Goal: Contribute content: Add original content to the website for others to see

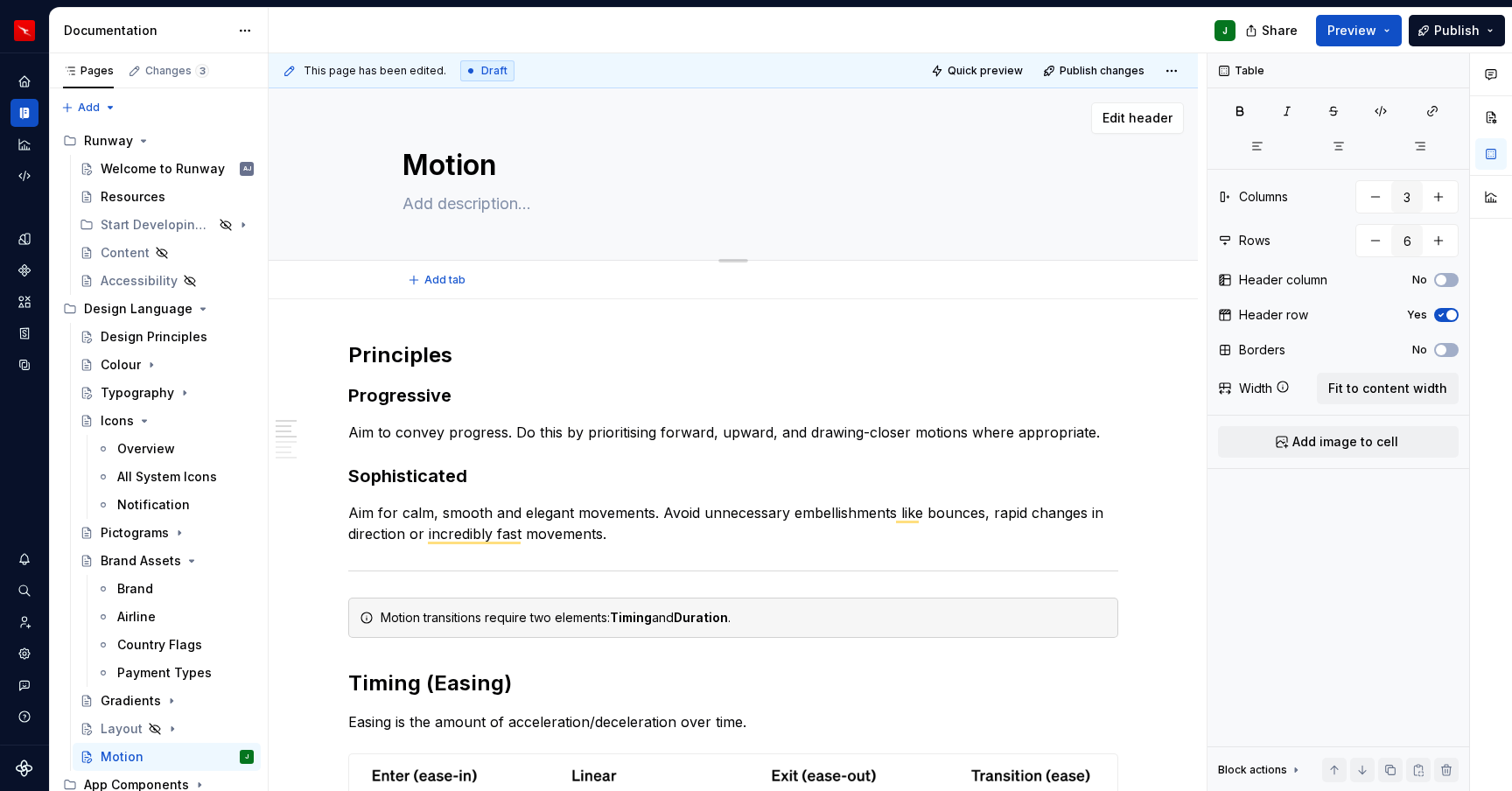
click at [456, 201] on textarea at bounding box center [729, 204] width 662 height 28
paste textarea "Motion guidelines serve to subtly enhance the experience of our brand, shortcut…"
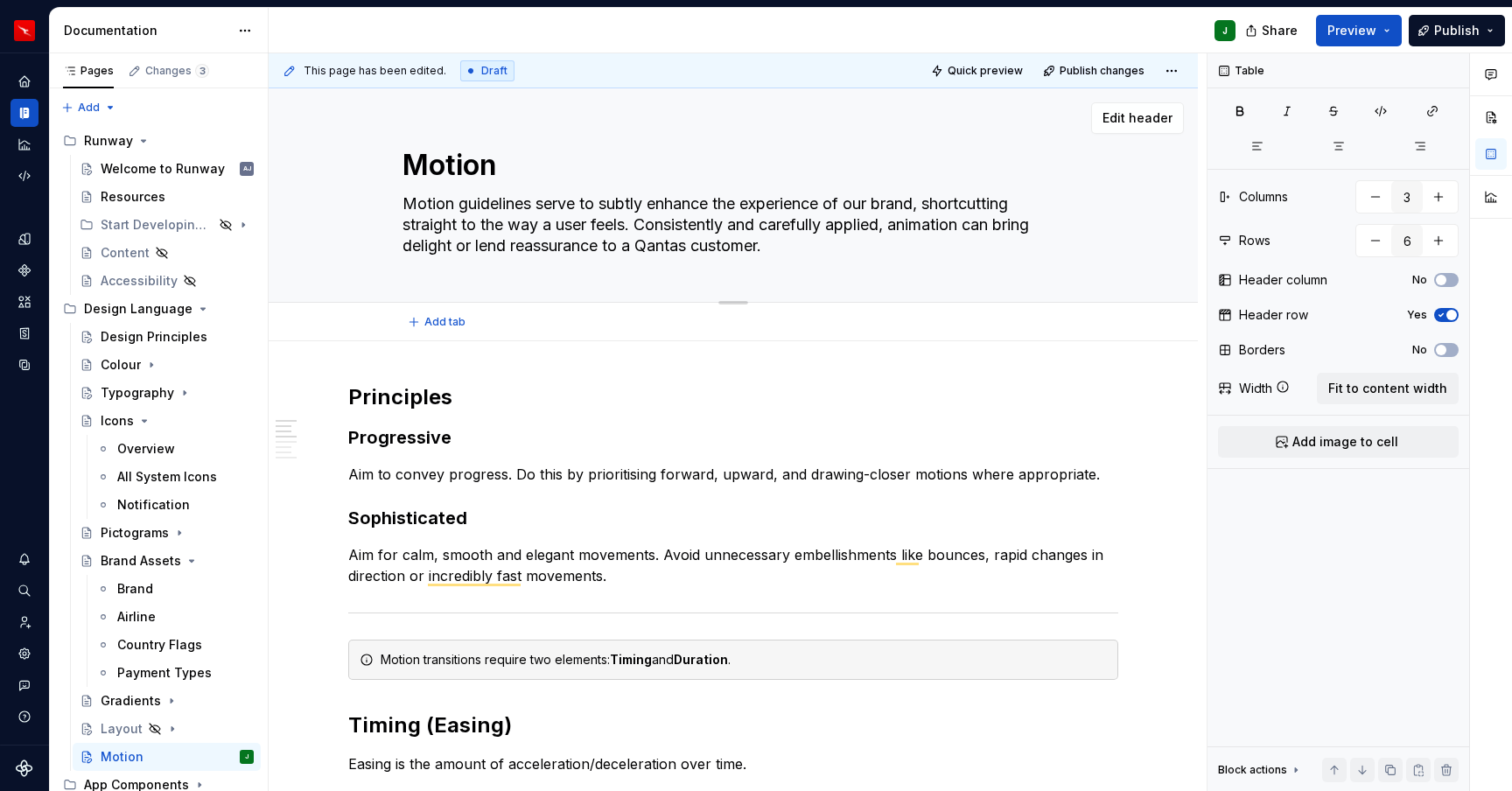
type textarea "Motion guidelines serve to subtly enhance the experience of our brand, shortcut…"
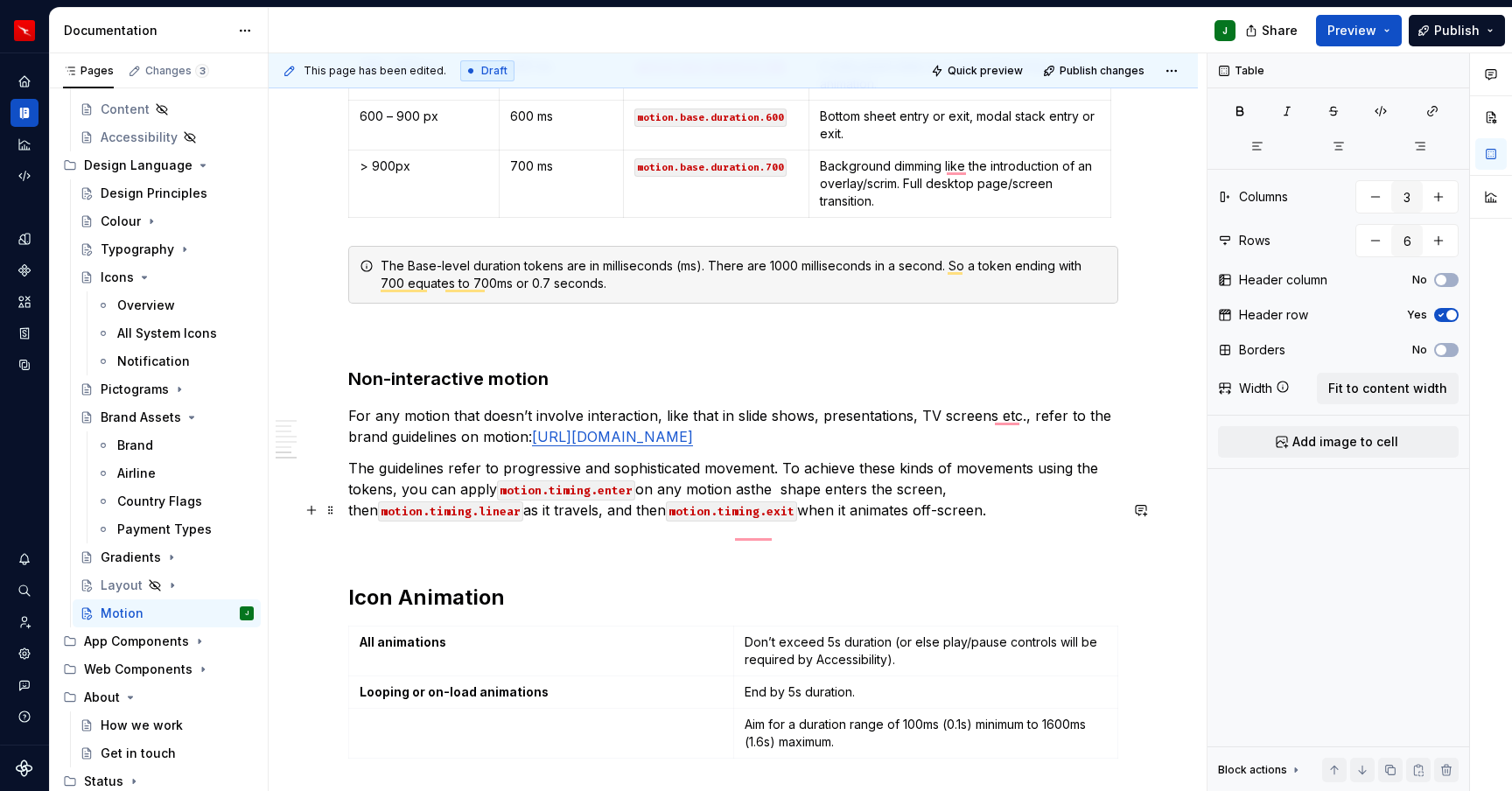
scroll to position [2358, 0]
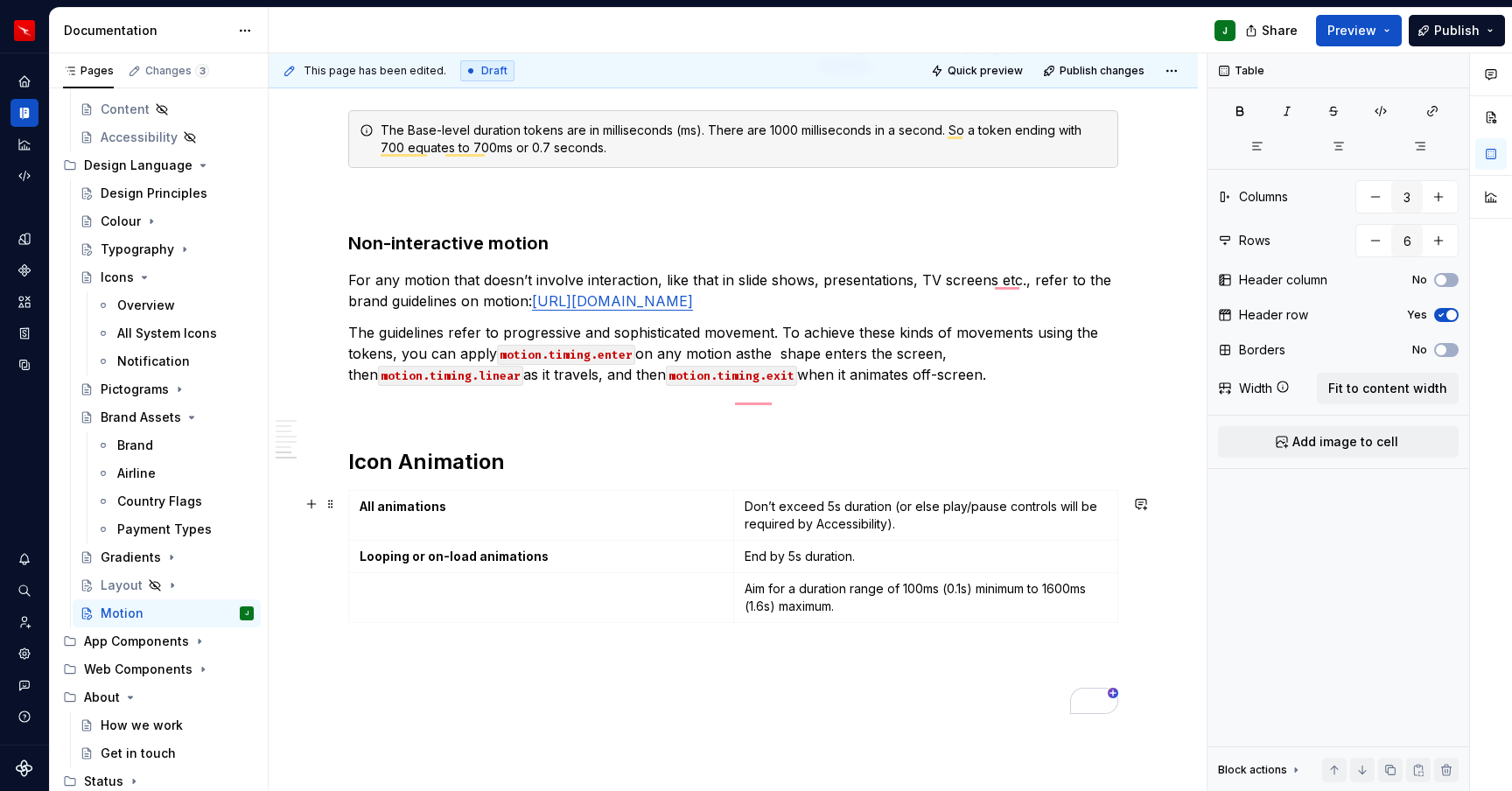
type textarea "*"
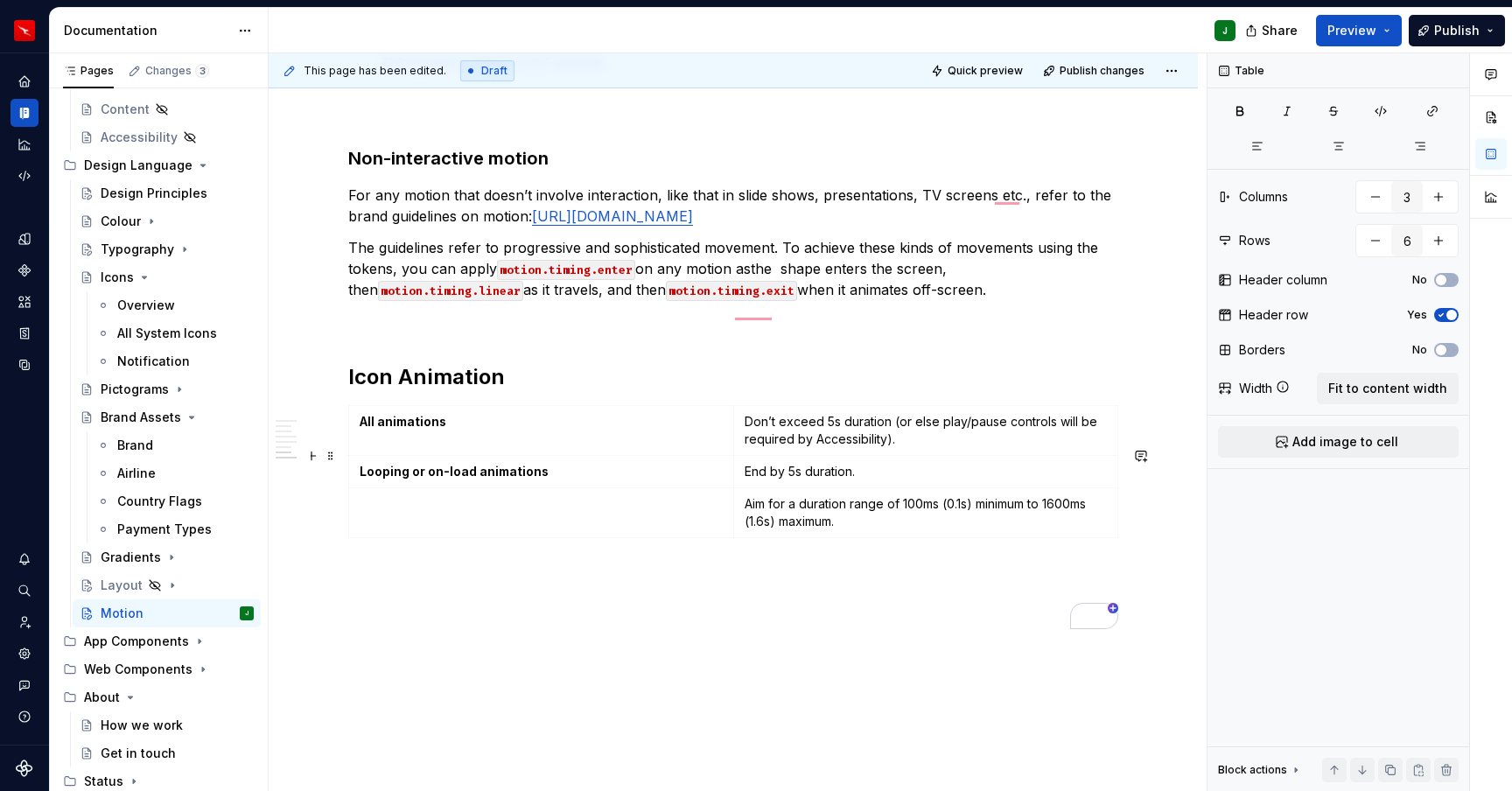
type textarea "Motion guidelines serve to subtly enhance the experience of our brand, shortcut…"
click at [425, 537] on td "To enrich screen reader interactions, please activate Accessibility in Grammarl…" at bounding box center [541, 512] width 385 height 50
type input "2"
type input "3"
type textarea "*"
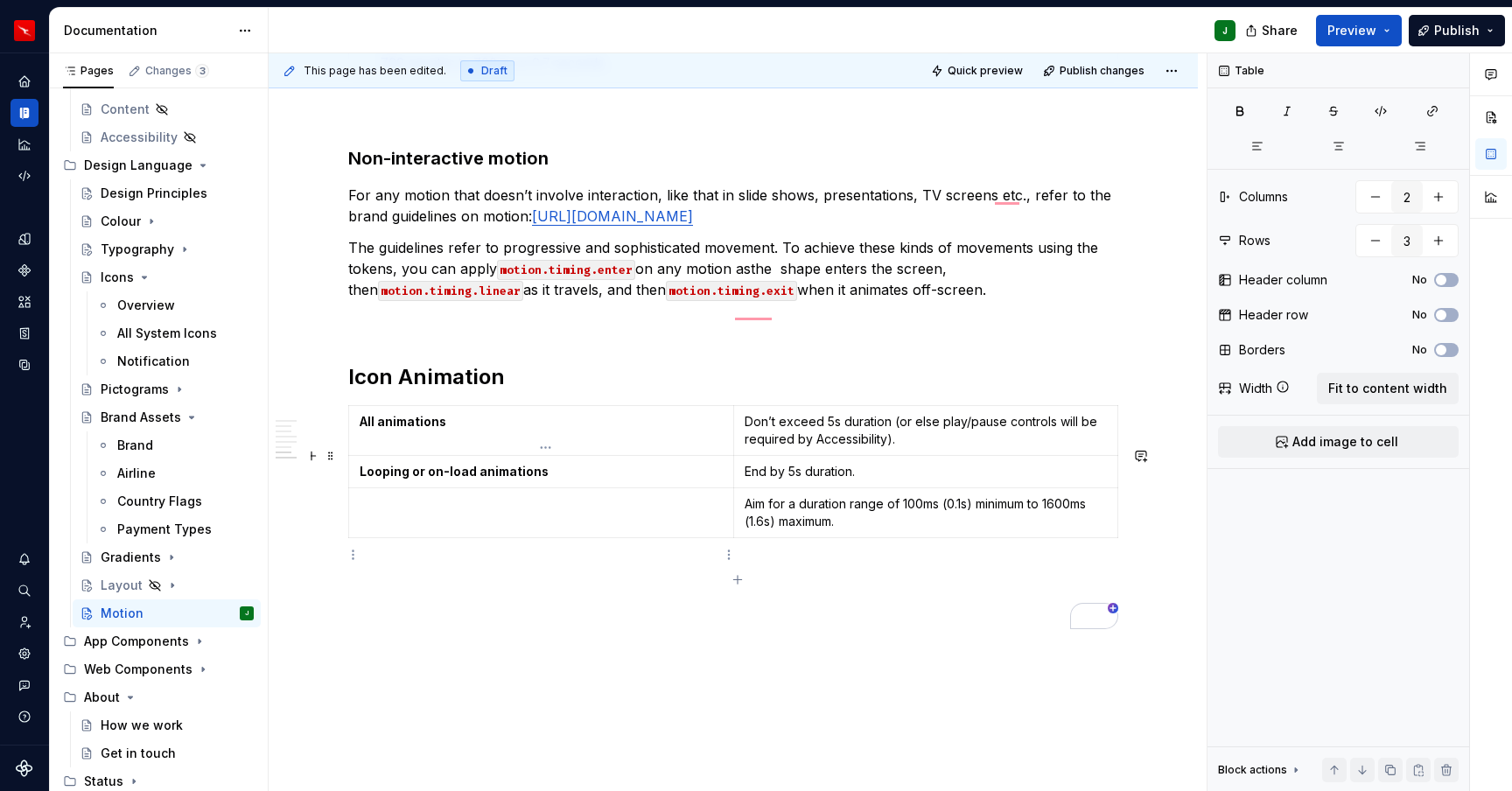
click at [418, 537] on td "To enrich screen reader interactions, please activate Accessibility in Grammarl…" at bounding box center [541, 512] width 385 height 50
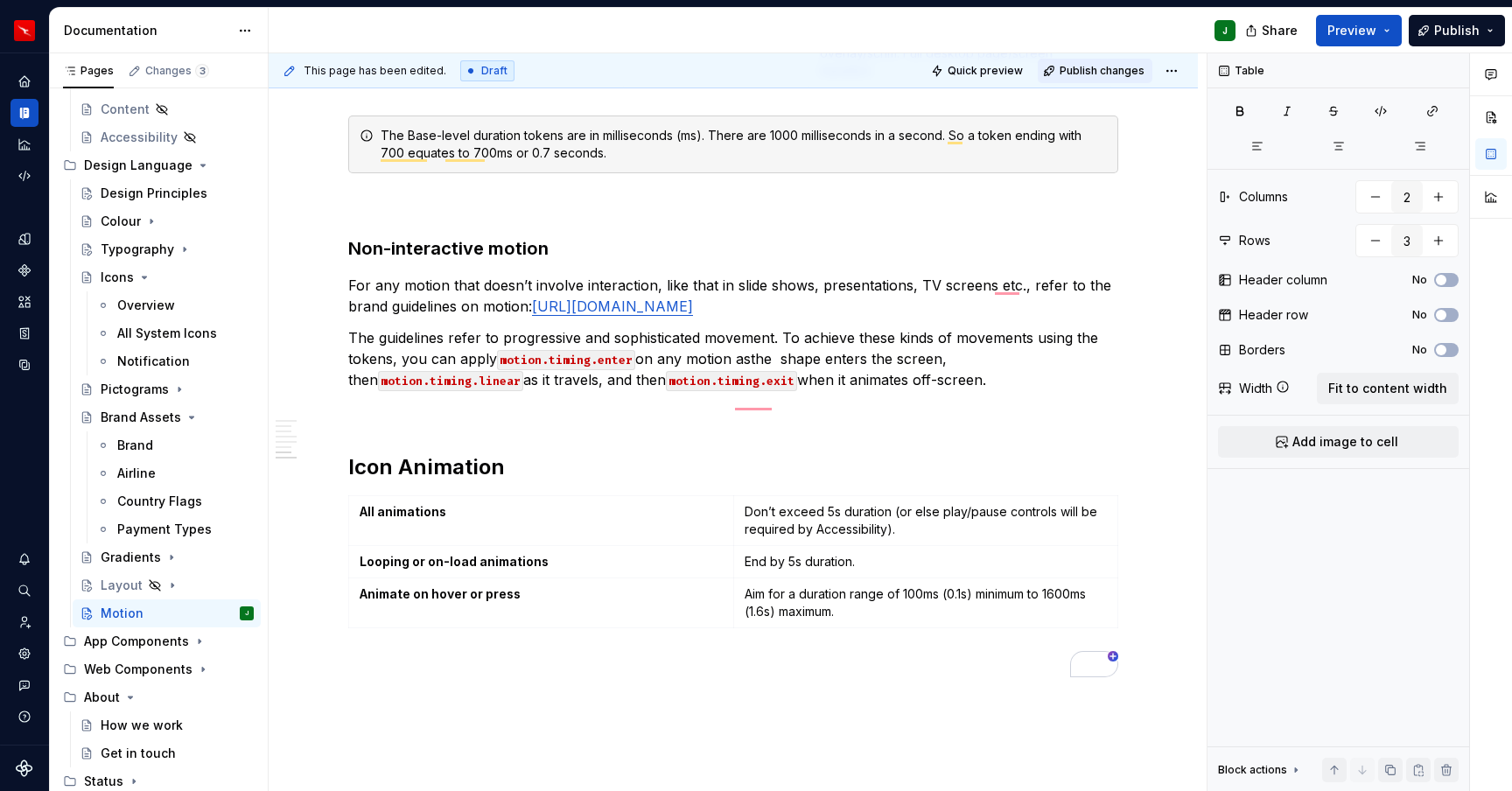
click at [1097, 71] on span "Publish changes" at bounding box center [1101, 71] width 85 height 14
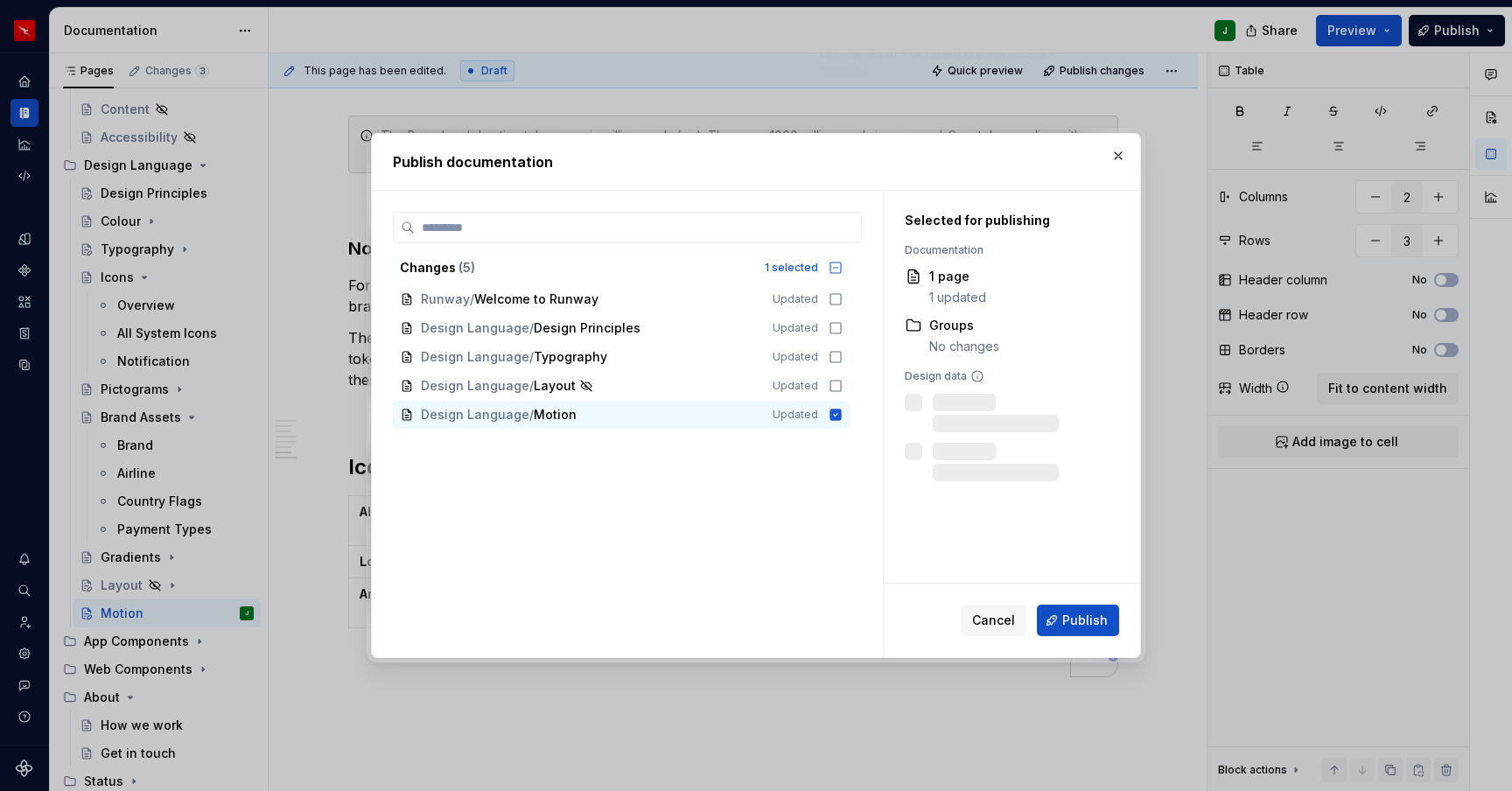
drag, startPoint x: 989, startPoint y: 618, endPoint x: 853, endPoint y: 460, distance: 208.5
click at [989, 618] on span "Cancel" at bounding box center [993, 621] width 43 height 18
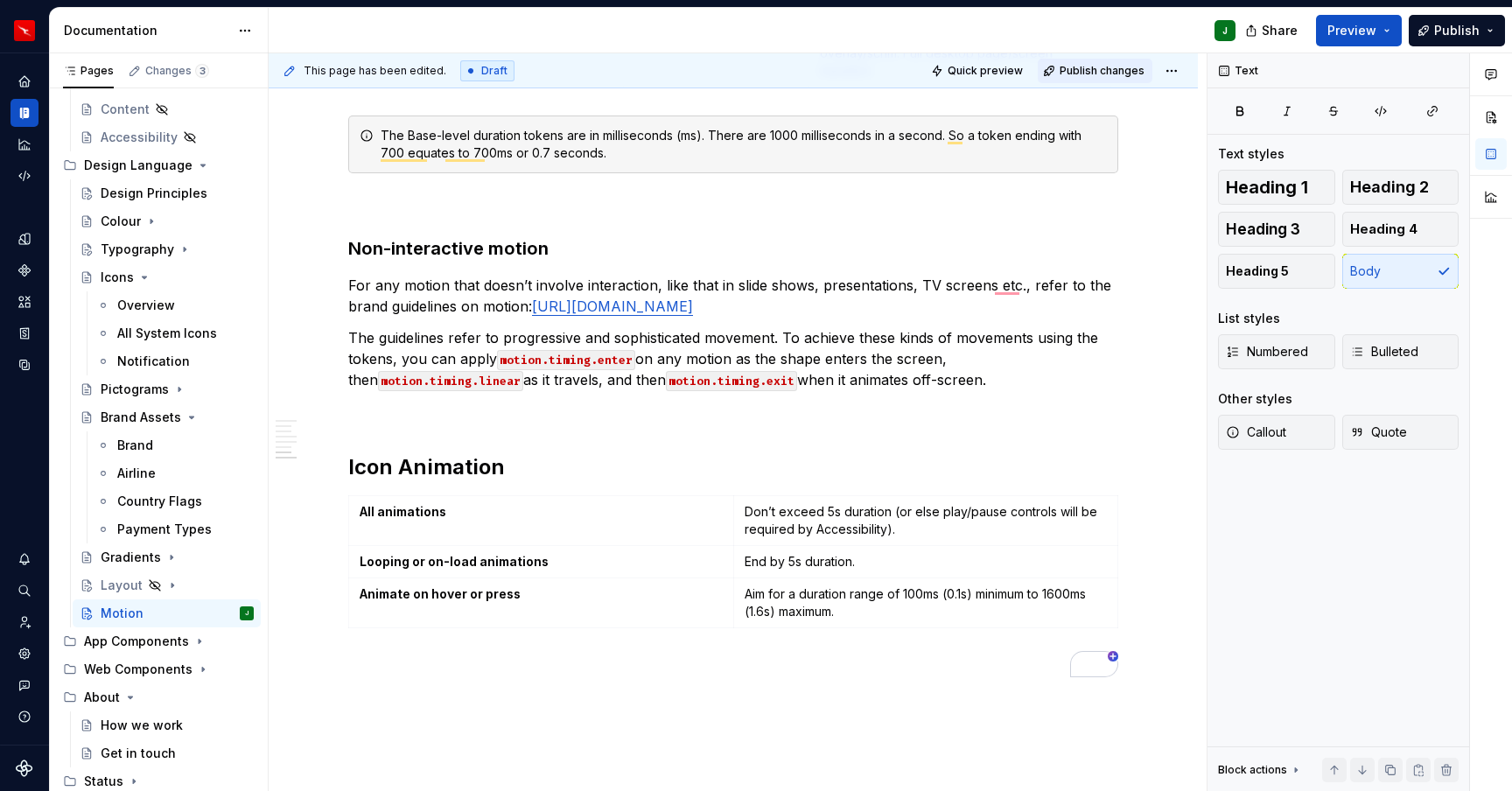
click at [1093, 77] on span "Publish changes" at bounding box center [1101, 71] width 85 height 14
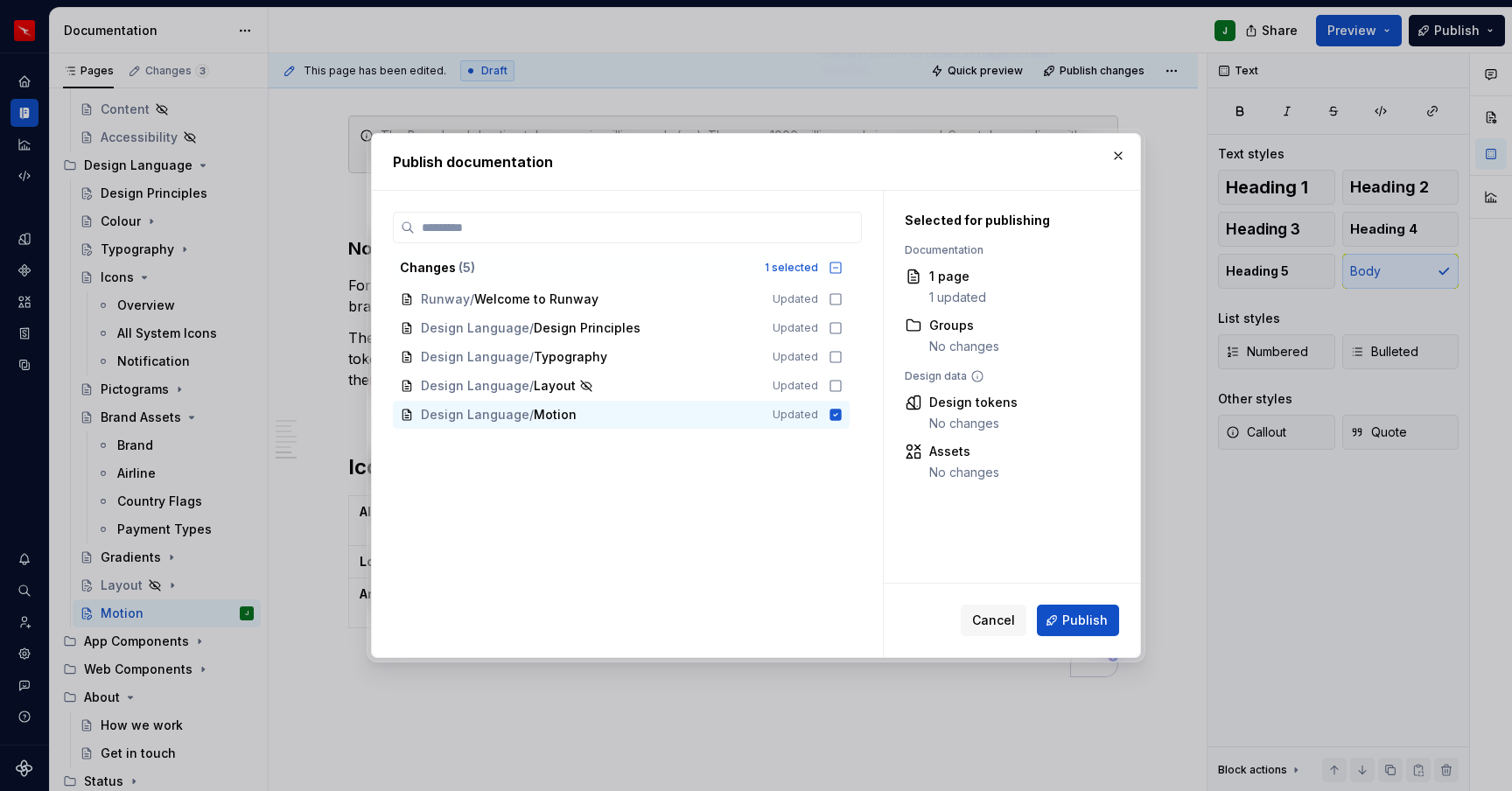
drag, startPoint x: 992, startPoint y: 617, endPoint x: 983, endPoint y: 242, distance: 375.1
click at [992, 617] on span "Cancel" at bounding box center [993, 621] width 43 height 18
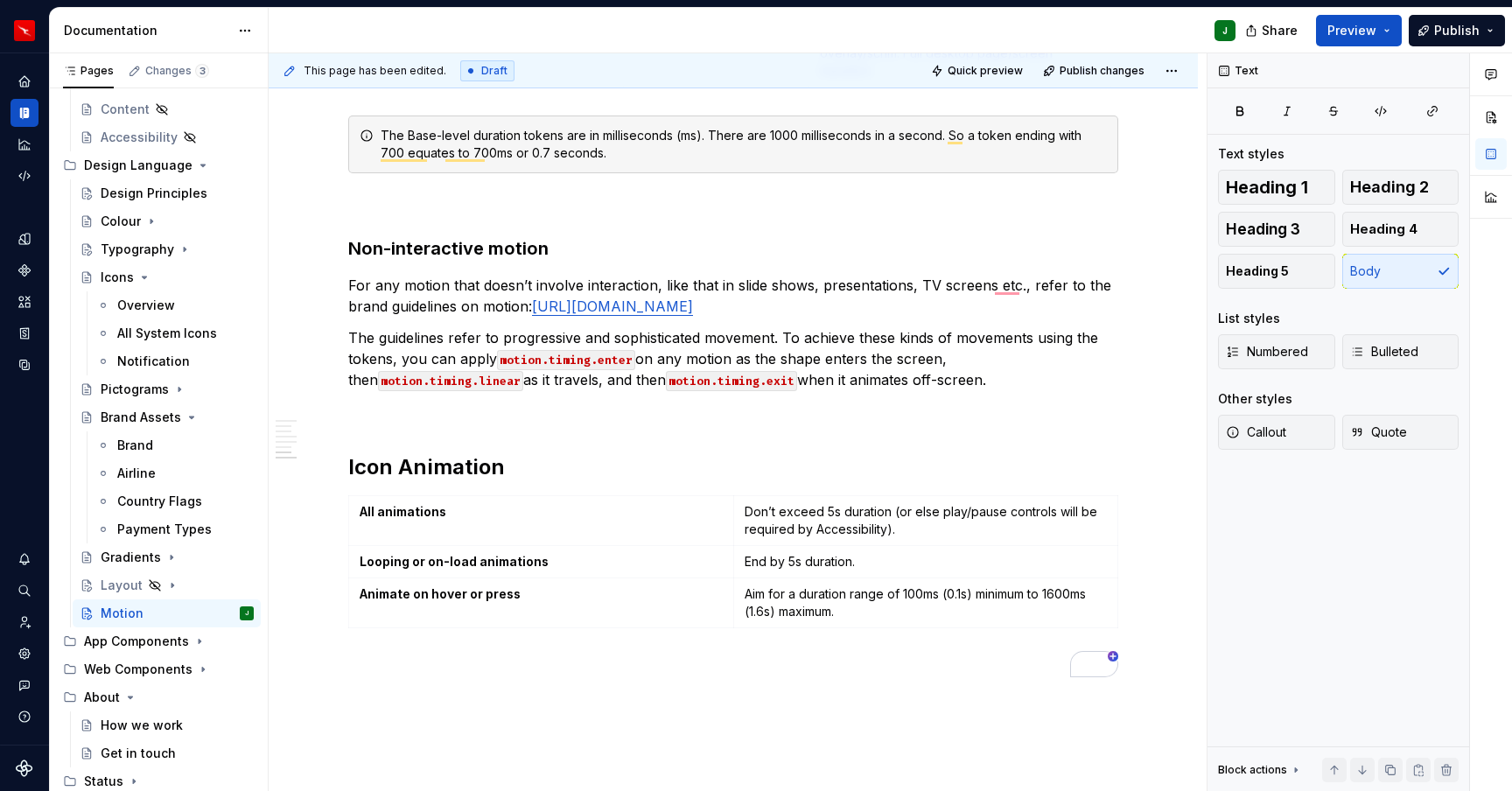
click at [1093, 84] on div "This page has been edited. Draft Quick preview Publish changes" at bounding box center [733, 71] width 929 height 35
click at [1085, 73] on span "Publish changes" at bounding box center [1101, 71] width 85 height 14
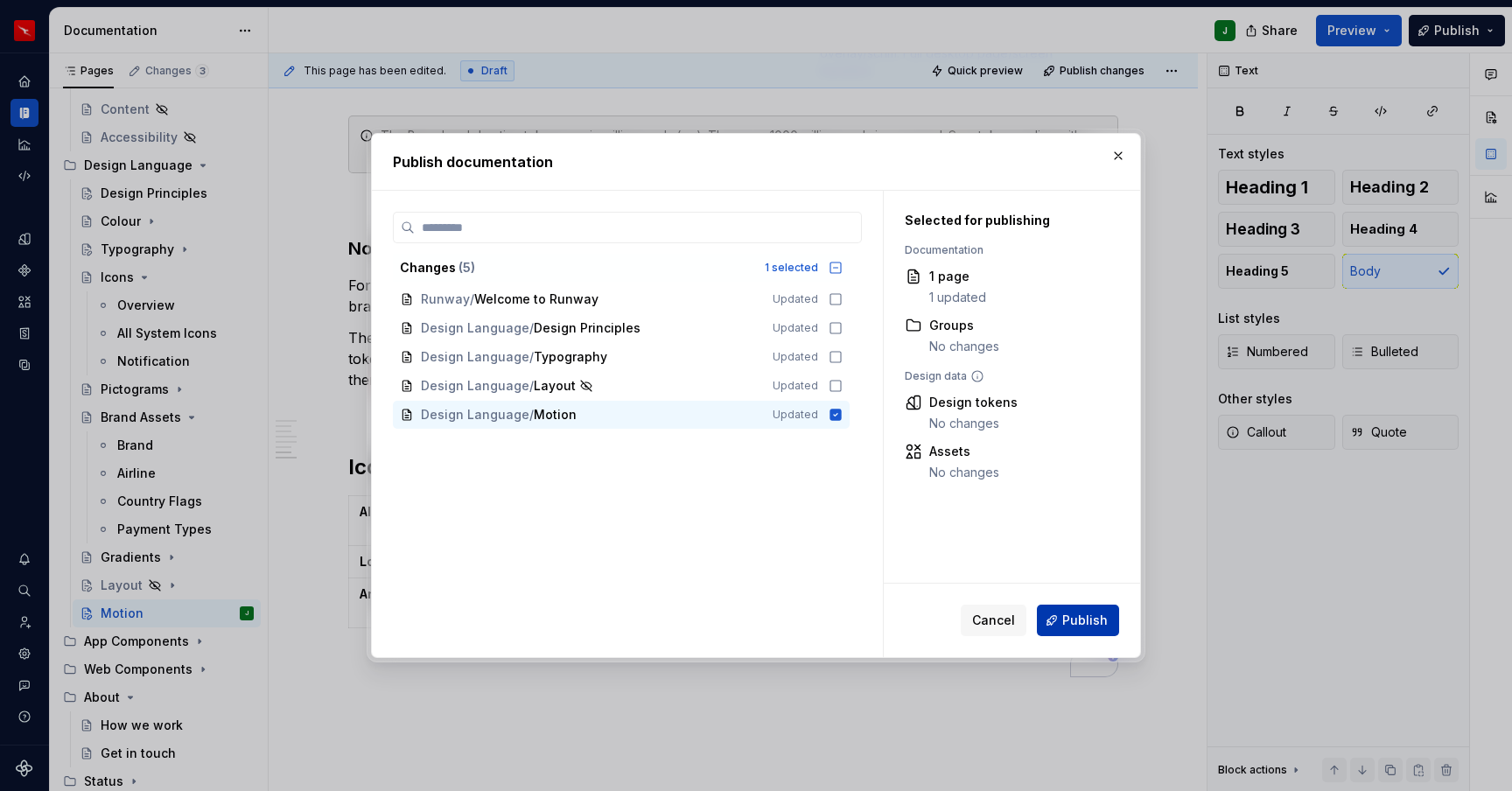
click at [1071, 620] on span "Publish" at bounding box center [1085, 621] width 46 height 18
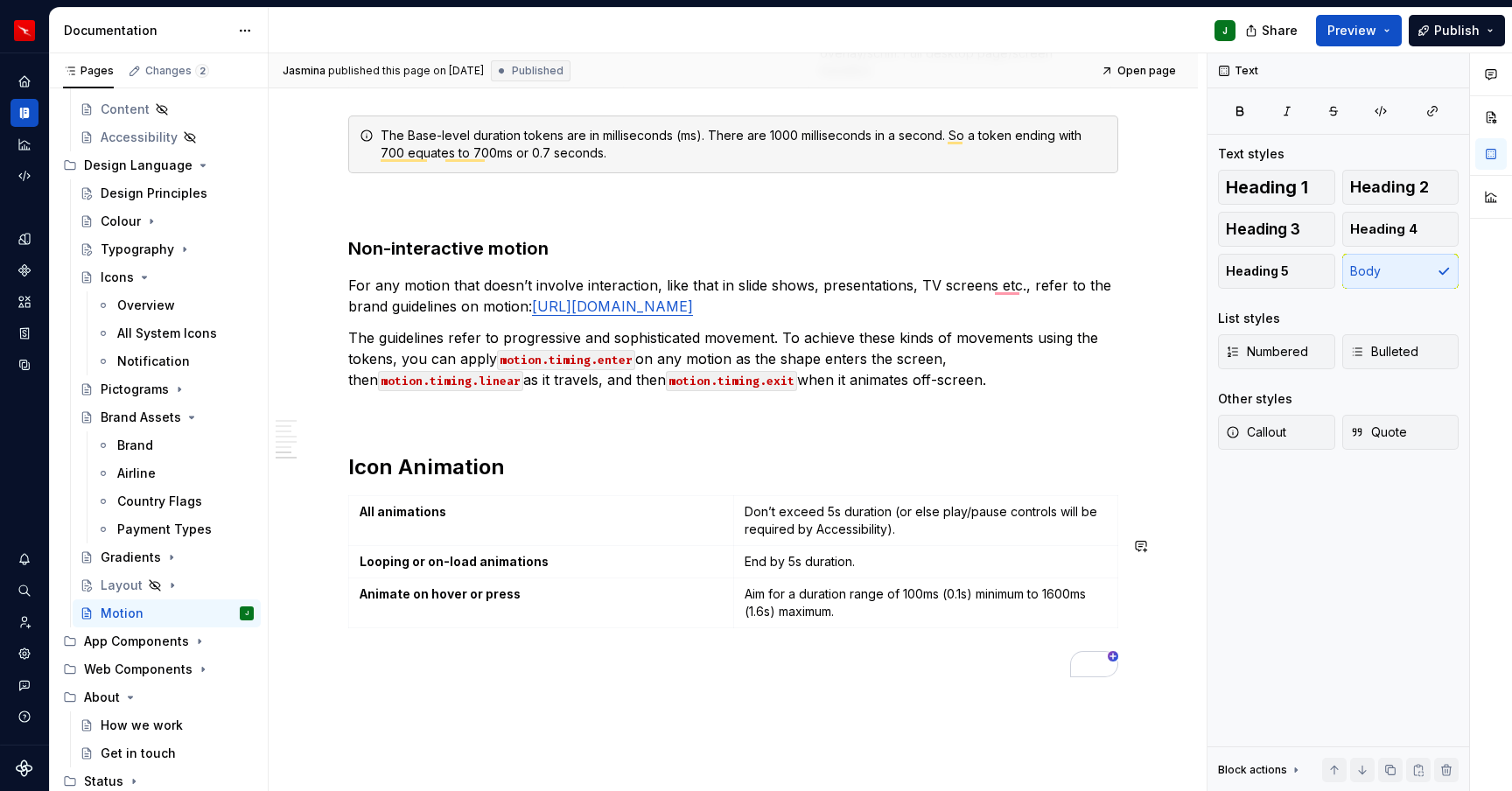
click at [130, 580] on div "Layout" at bounding box center [121, 586] width 42 height 18
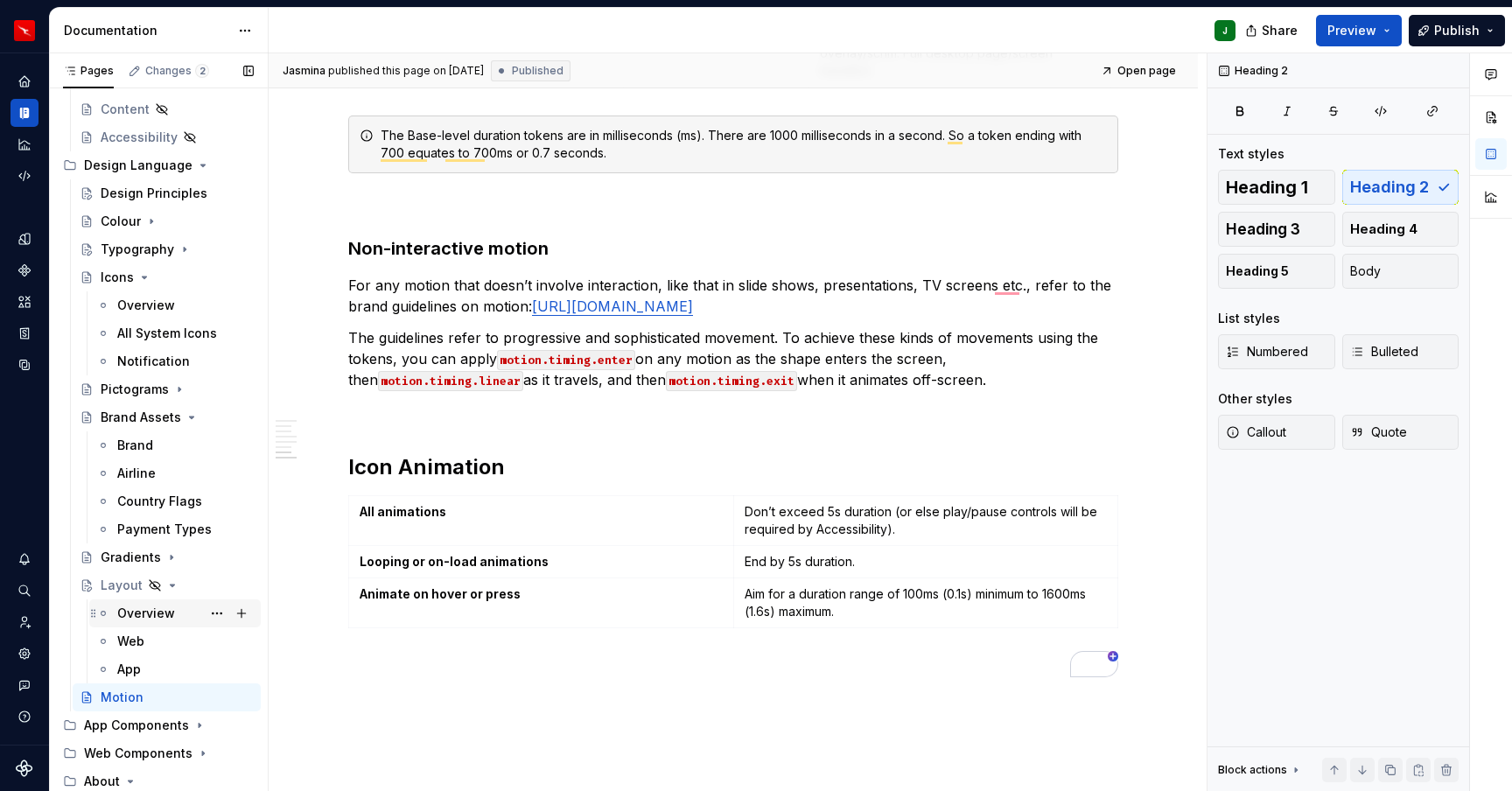
click at [138, 612] on div "Overview" at bounding box center [146, 614] width 58 height 18
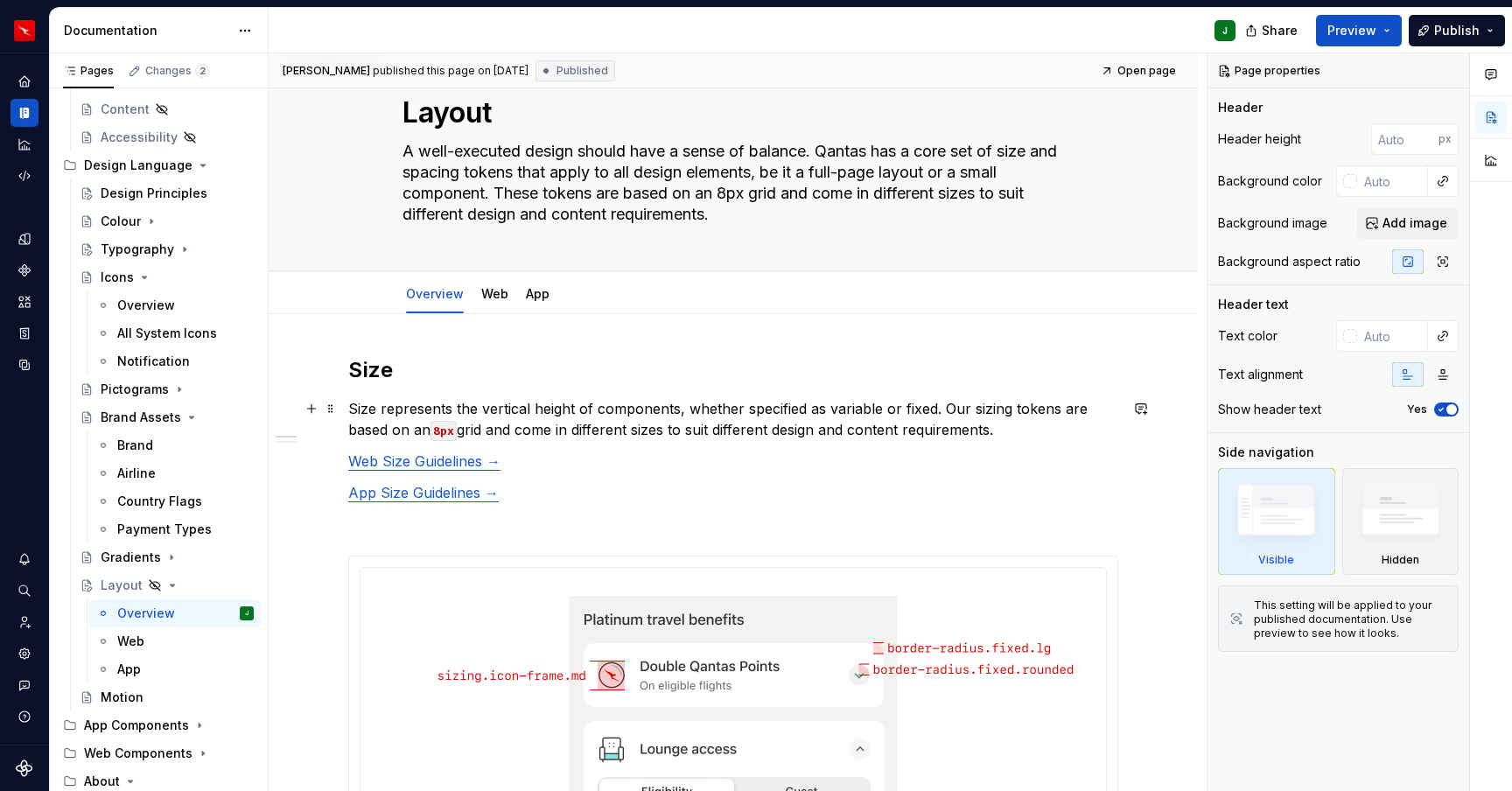
scroll to position [54, 0]
click at [132, 698] on div "Motion" at bounding box center [121, 697] width 43 height 18
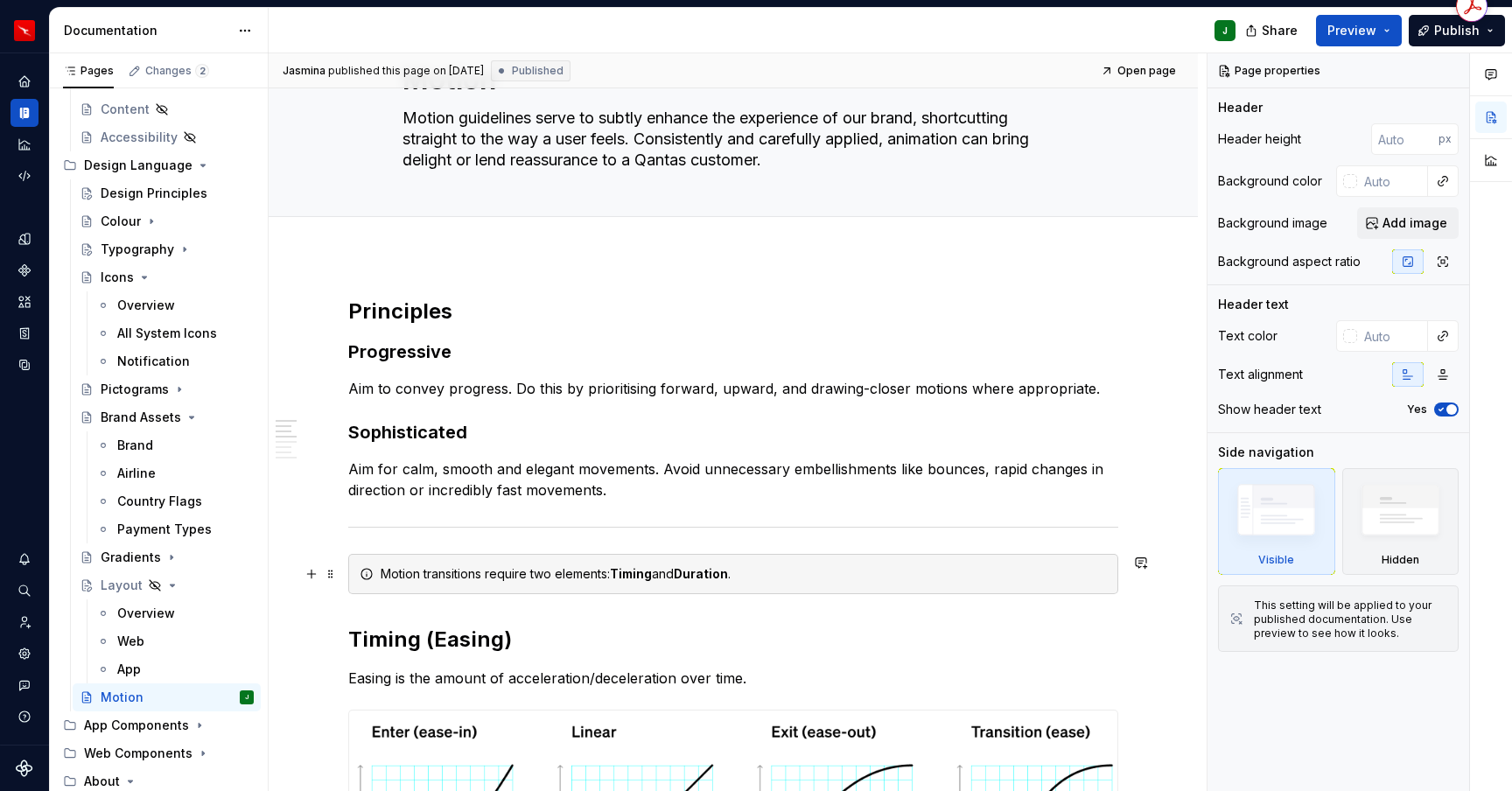
scroll to position [119, 0]
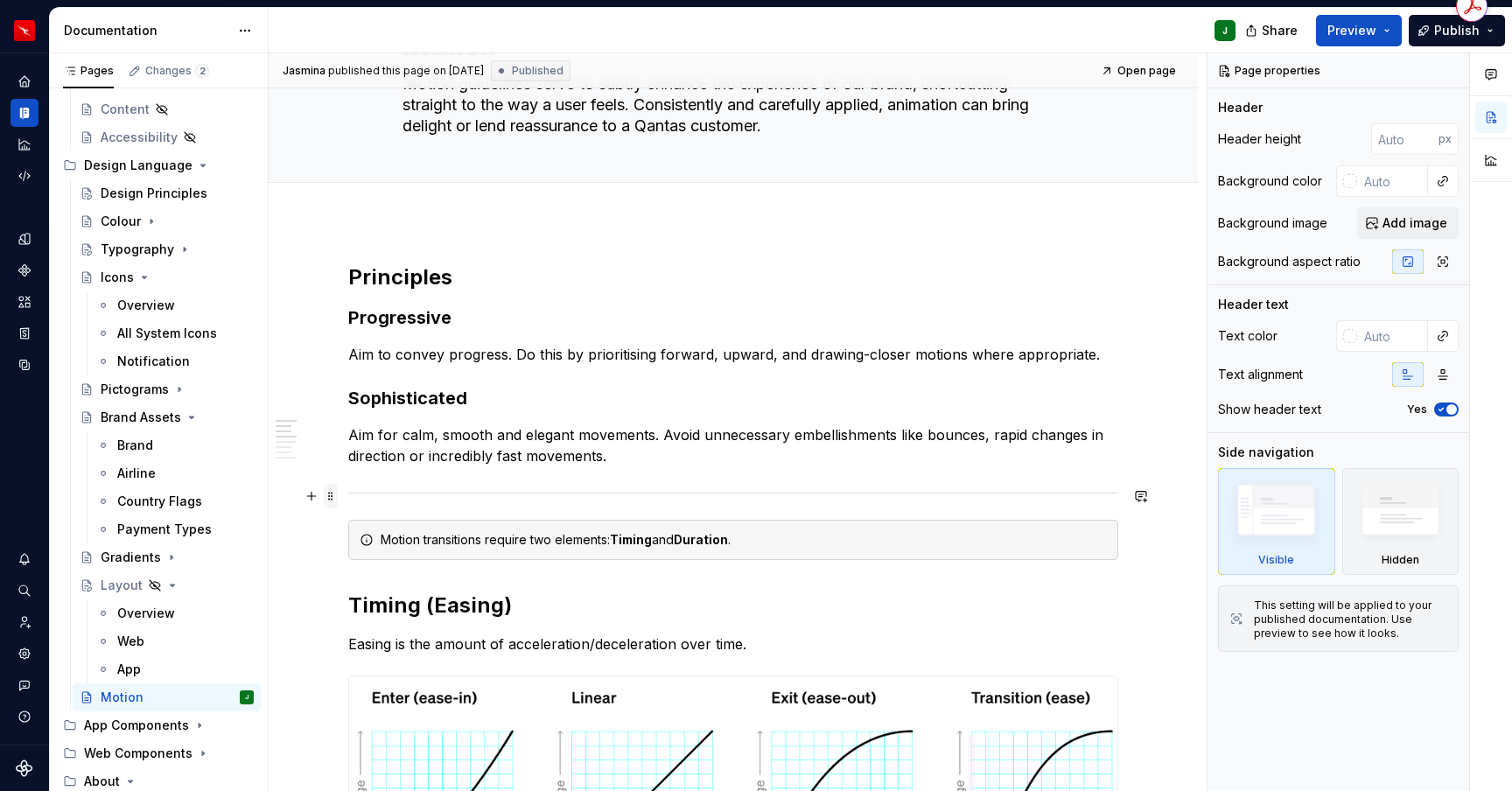
click at [336, 496] on span at bounding box center [330, 495] width 14 height 25
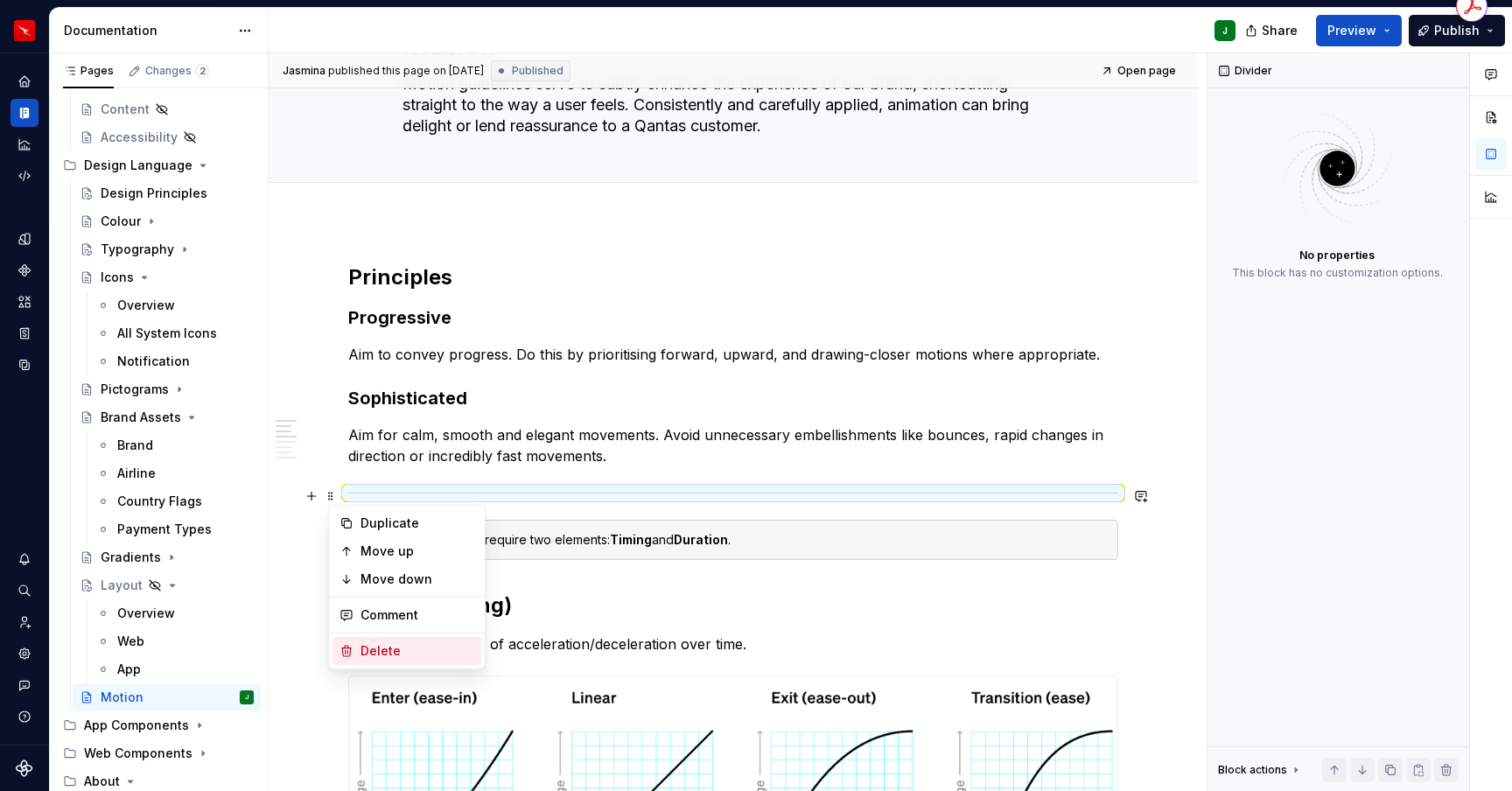
drag, startPoint x: 394, startPoint y: 648, endPoint x: 621, endPoint y: 457, distance: 296.7
click at [394, 648] on div "Delete" at bounding box center [417, 652] width 113 height 18
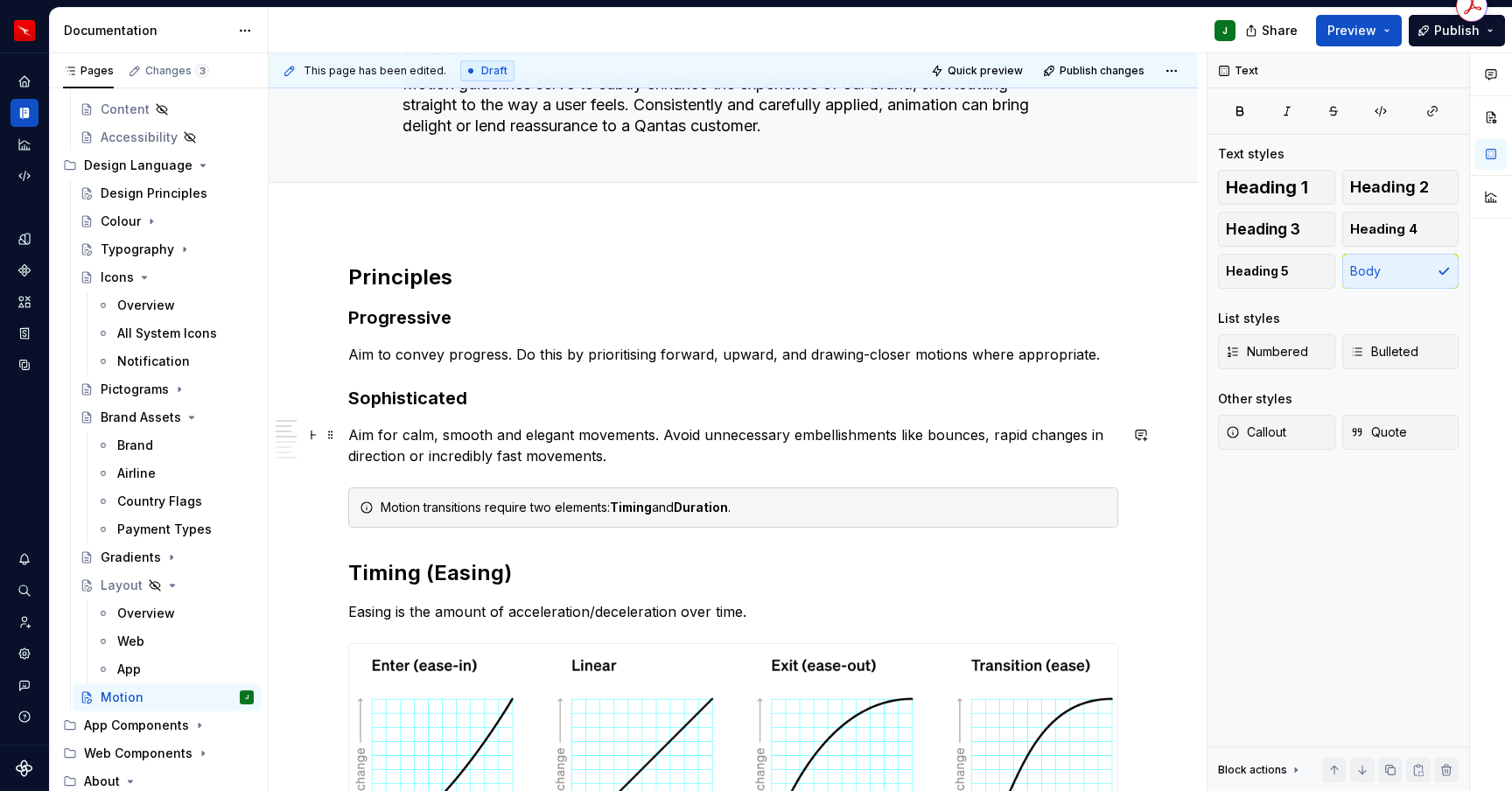
click at [627, 454] on p "Aim for calm, smooth and elegant movements. Avoid unnecessary embellishments li…" at bounding box center [733, 446] width 770 height 42
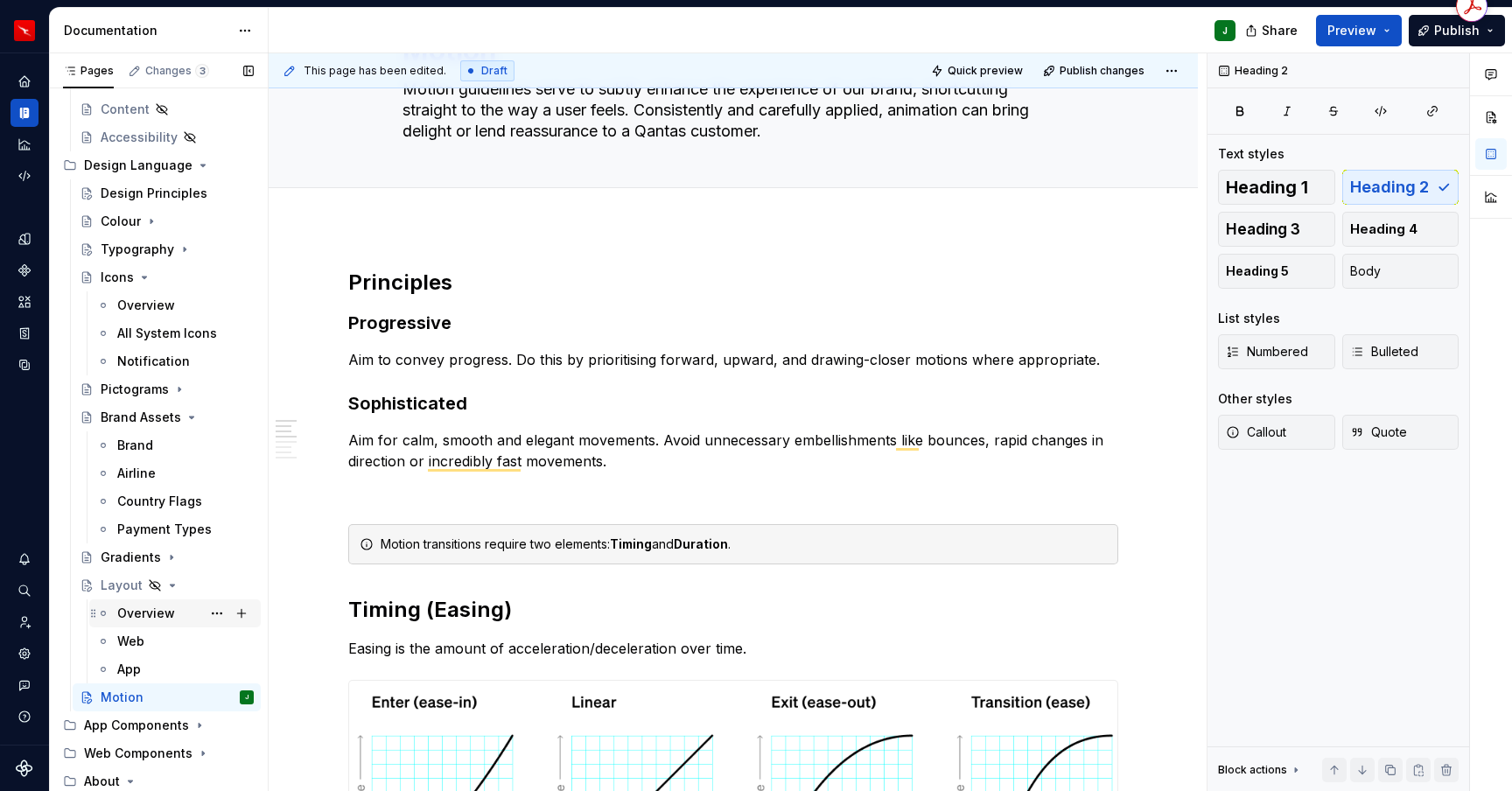
scroll to position [115, 0]
click at [126, 608] on div "Overview" at bounding box center [146, 614] width 58 height 18
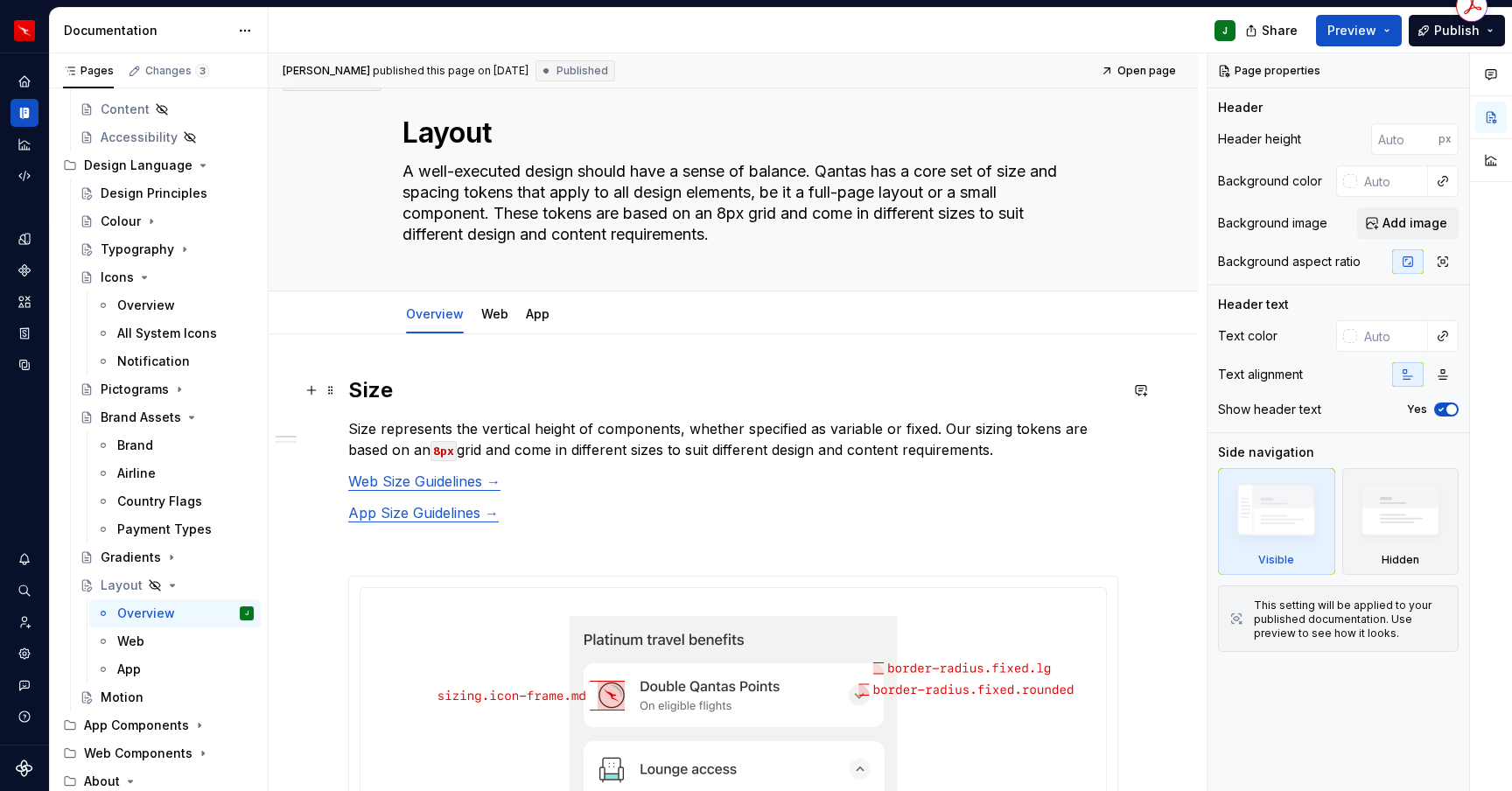
click at [370, 386] on h2 "Size" at bounding box center [733, 390] width 770 height 28
type textarea "*"
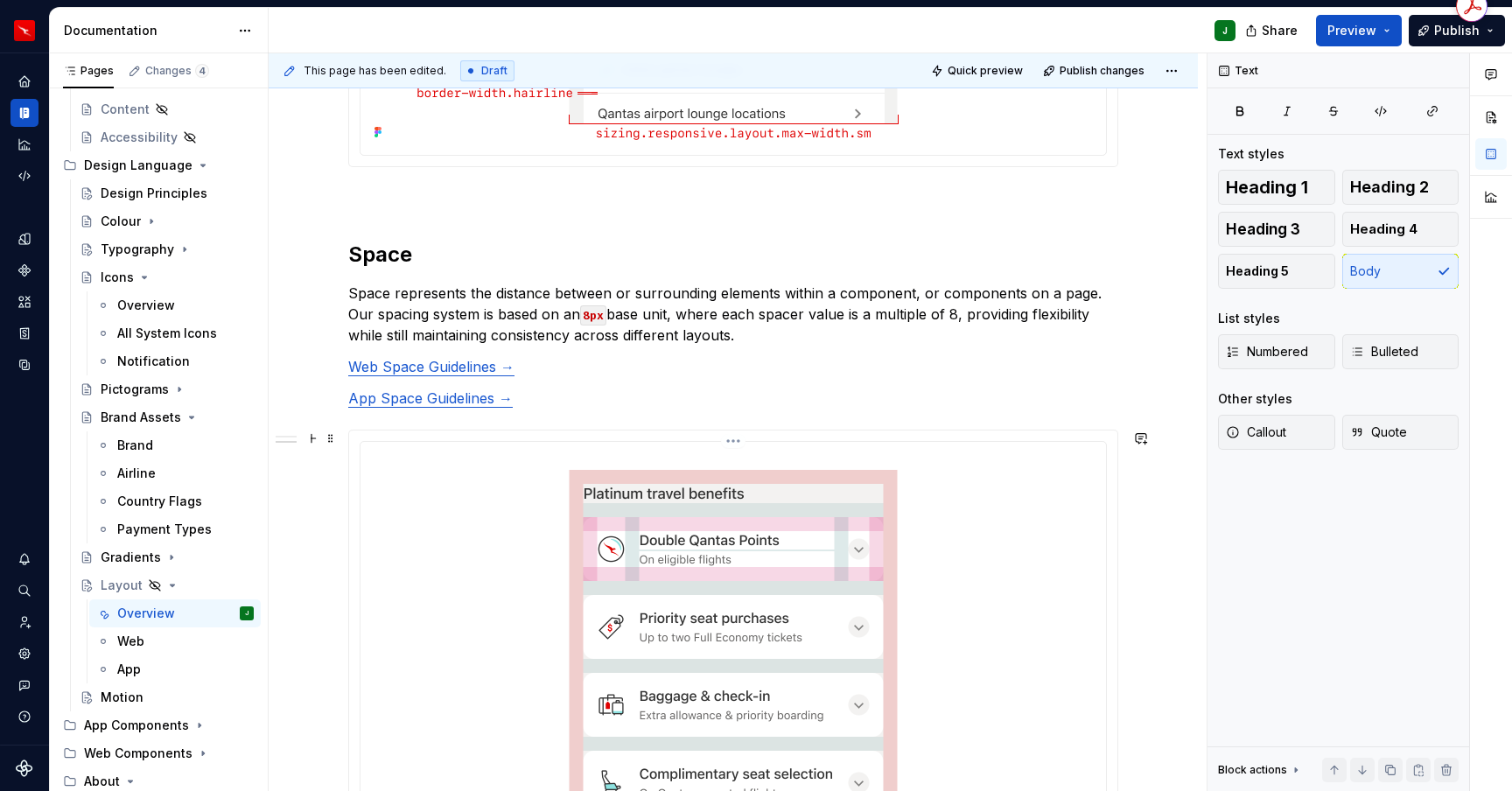
scroll to position [940, 0]
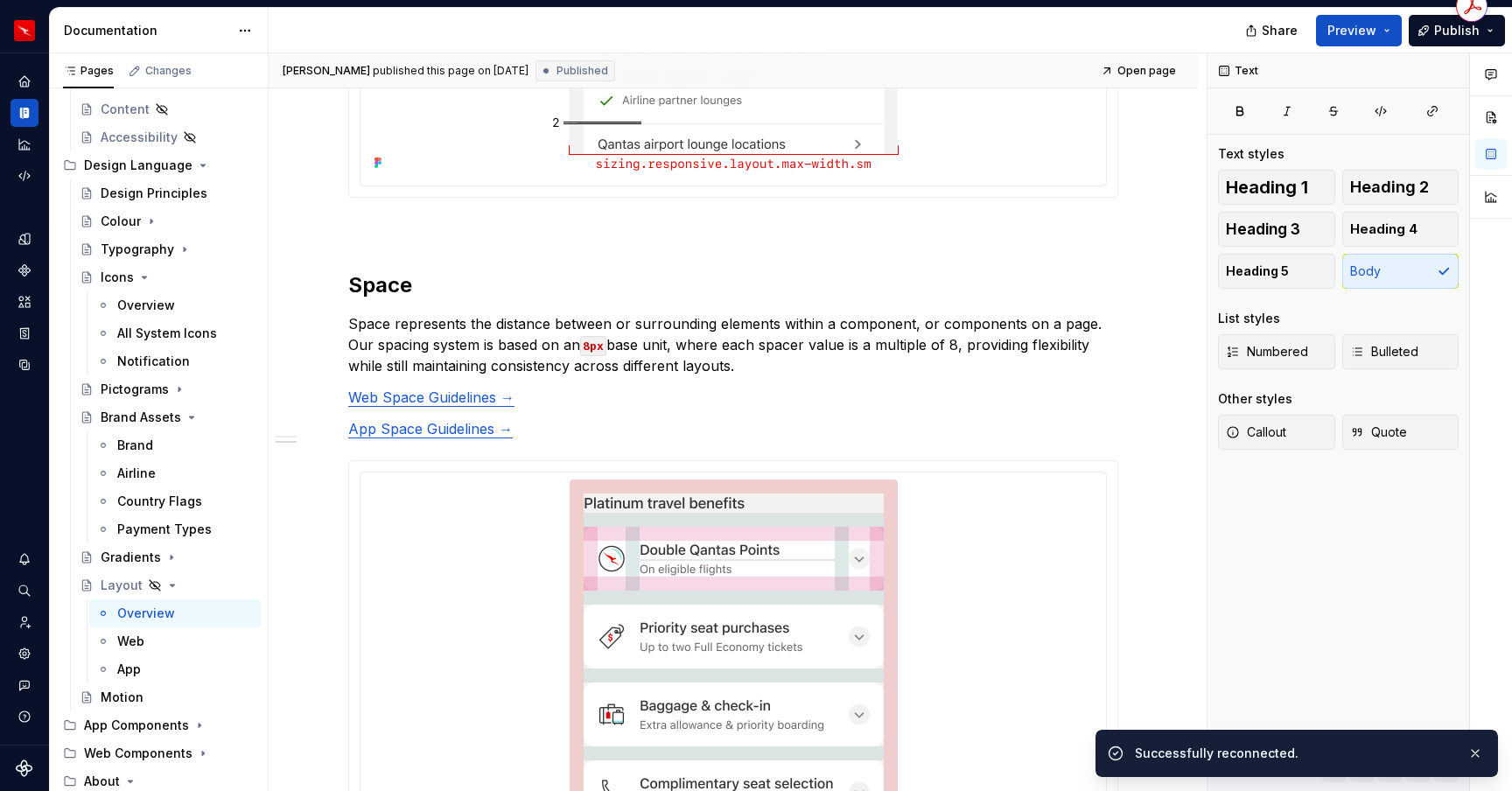
type textarea "*"
